Goal: Task Accomplishment & Management: Complete application form

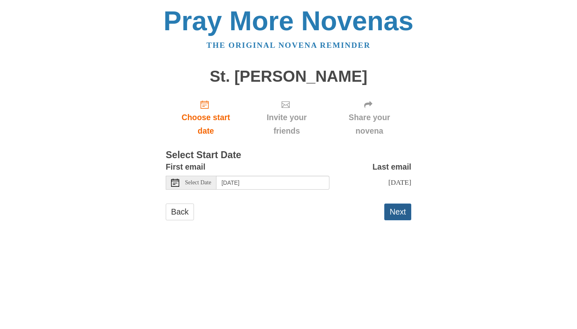
click at [395, 220] on button "Next" at bounding box center [397, 212] width 27 height 17
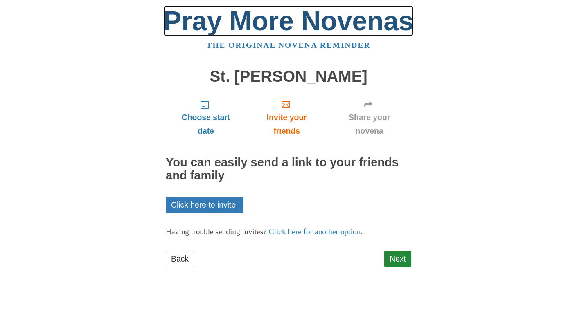
click at [288, 32] on link "Pray More Novenas" at bounding box center [289, 21] width 250 height 30
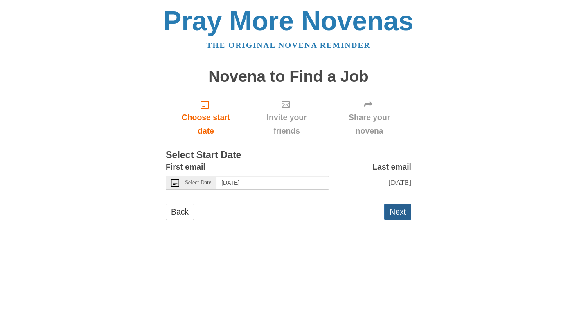
click at [399, 220] on button "Next" at bounding box center [397, 212] width 27 height 17
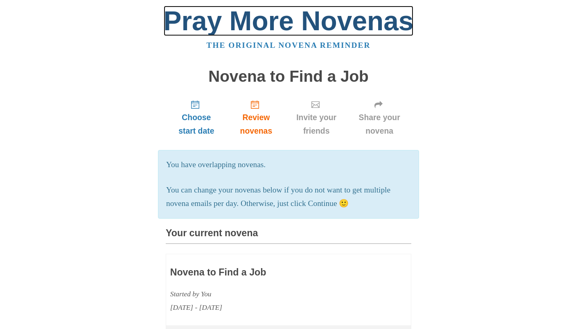
click at [297, 28] on link "Pray More Novenas" at bounding box center [289, 21] width 250 height 30
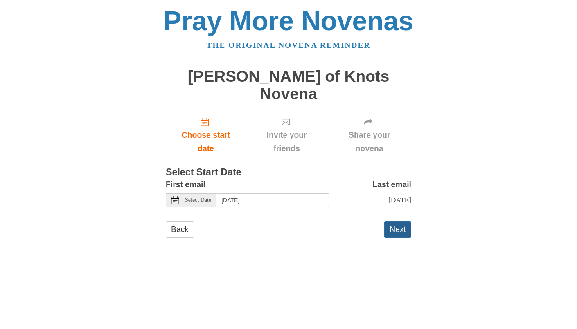
click at [392, 238] on button "Next" at bounding box center [397, 229] width 27 height 17
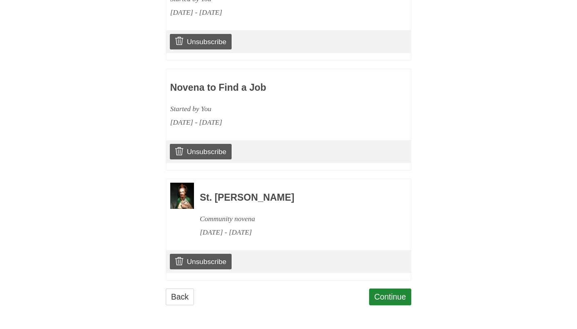
scroll to position [665, 0]
click at [376, 290] on link "Continue" at bounding box center [390, 297] width 43 height 17
